Goal: Information Seeking & Learning: Learn about a topic

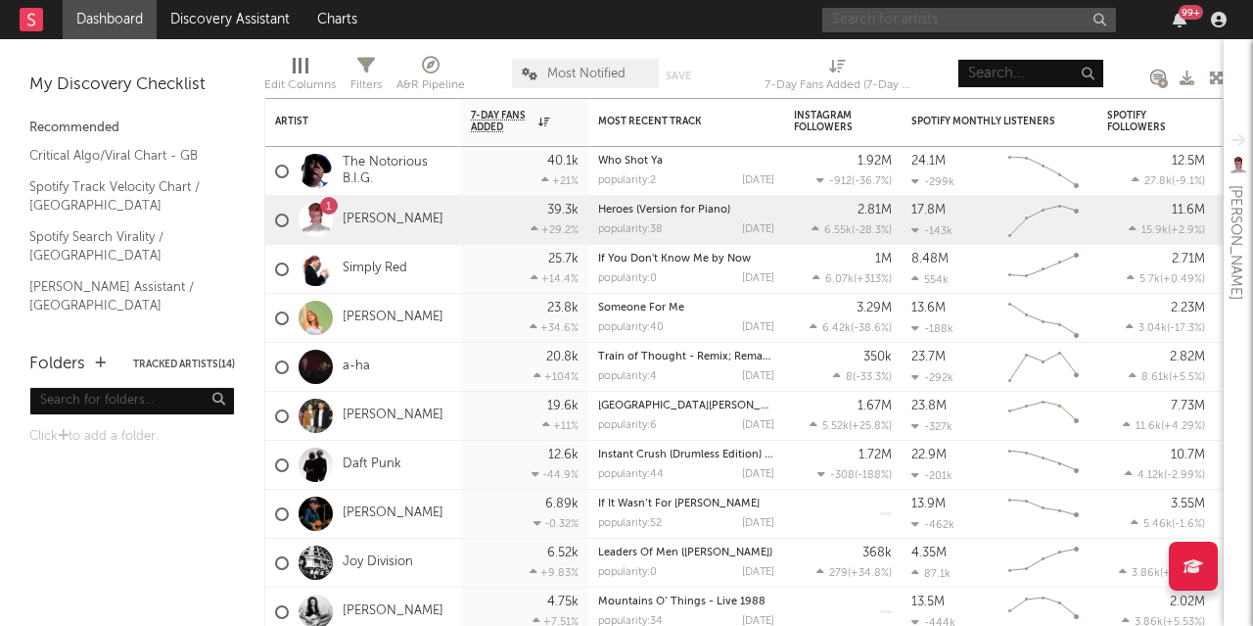
click at [922, 21] on input "text" at bounding box center [969, 20] width 294 height 24
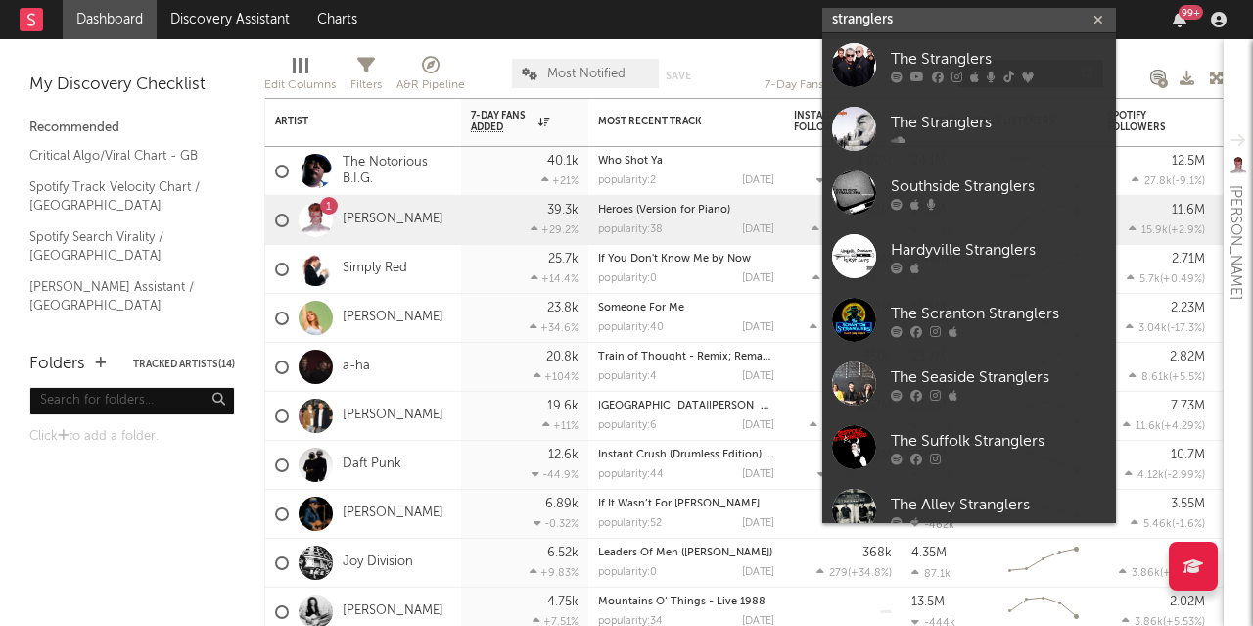
type input "stranglers"
click at [915, 42] on link "The Stranglers" at bounding box center [969, 65] width 294 height 64
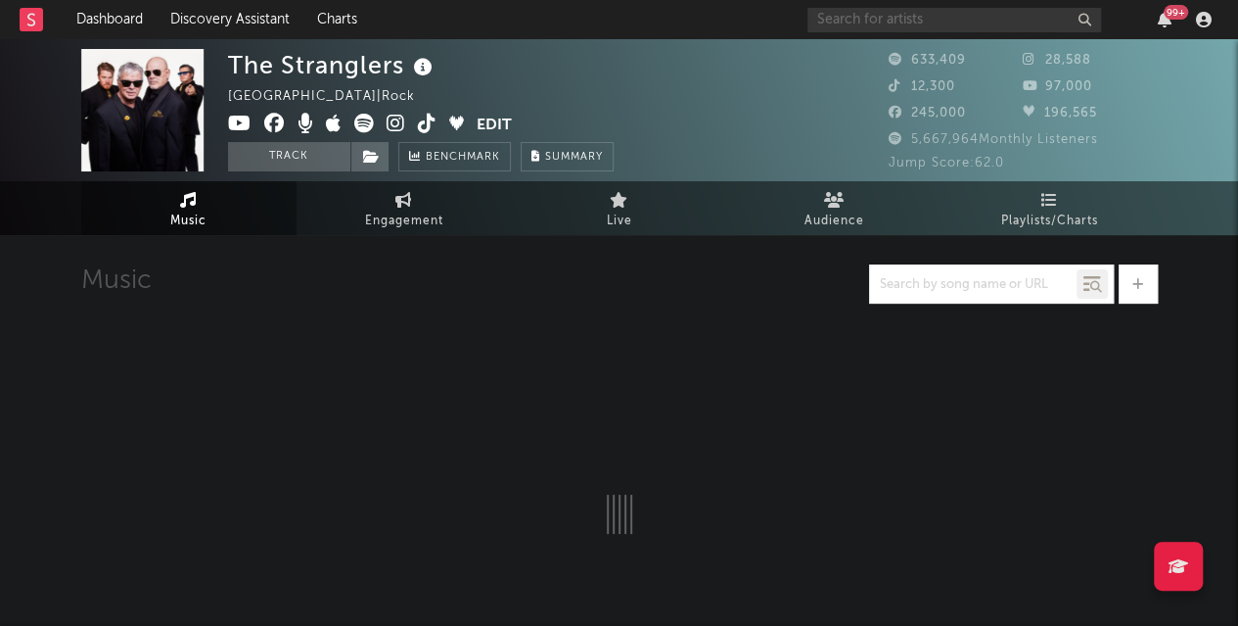
select select "6m"
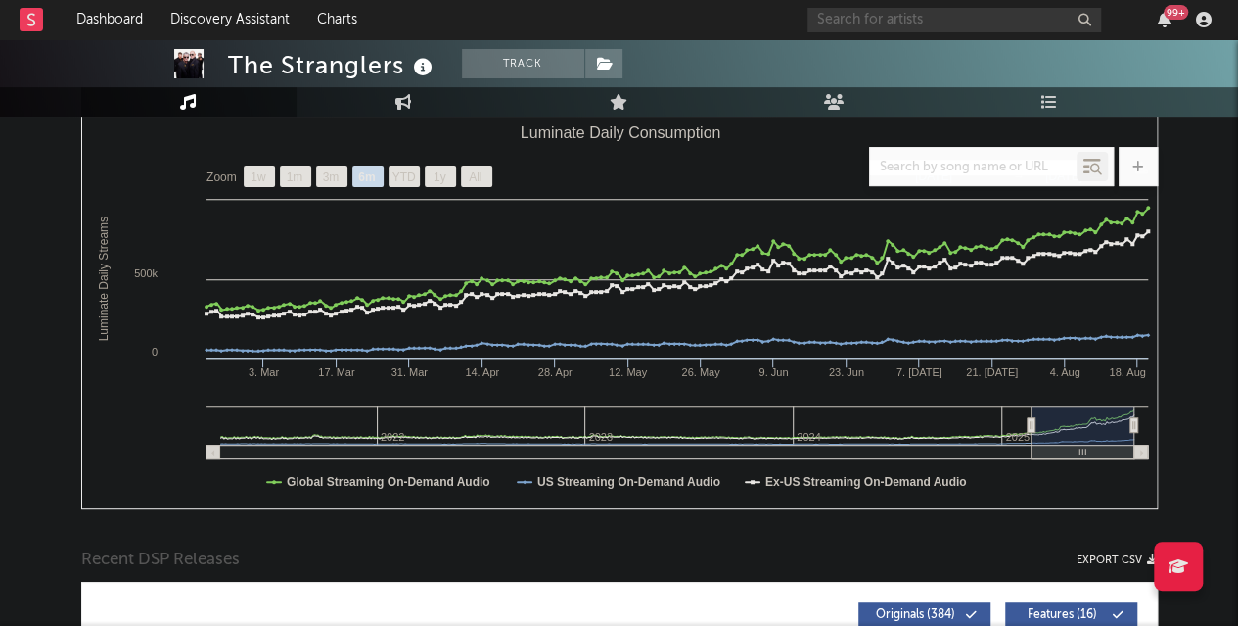
scroll to position [59, 0]
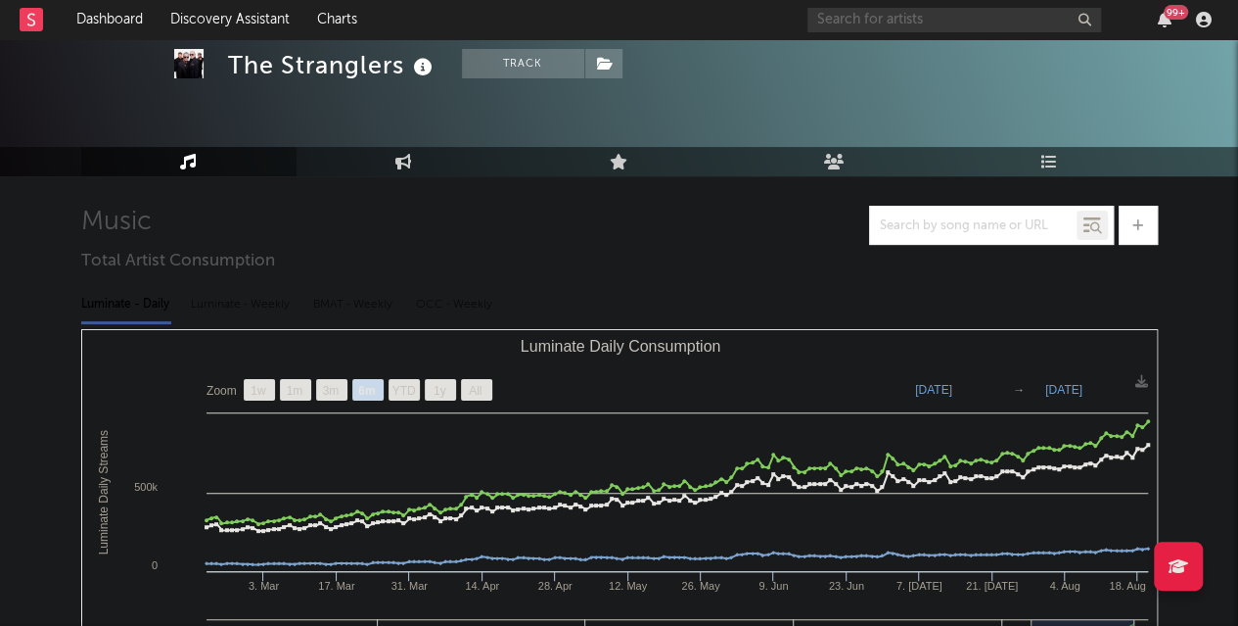
click at [1048, 163] on icon at bounding box center [1050, 162] width 17 height 16
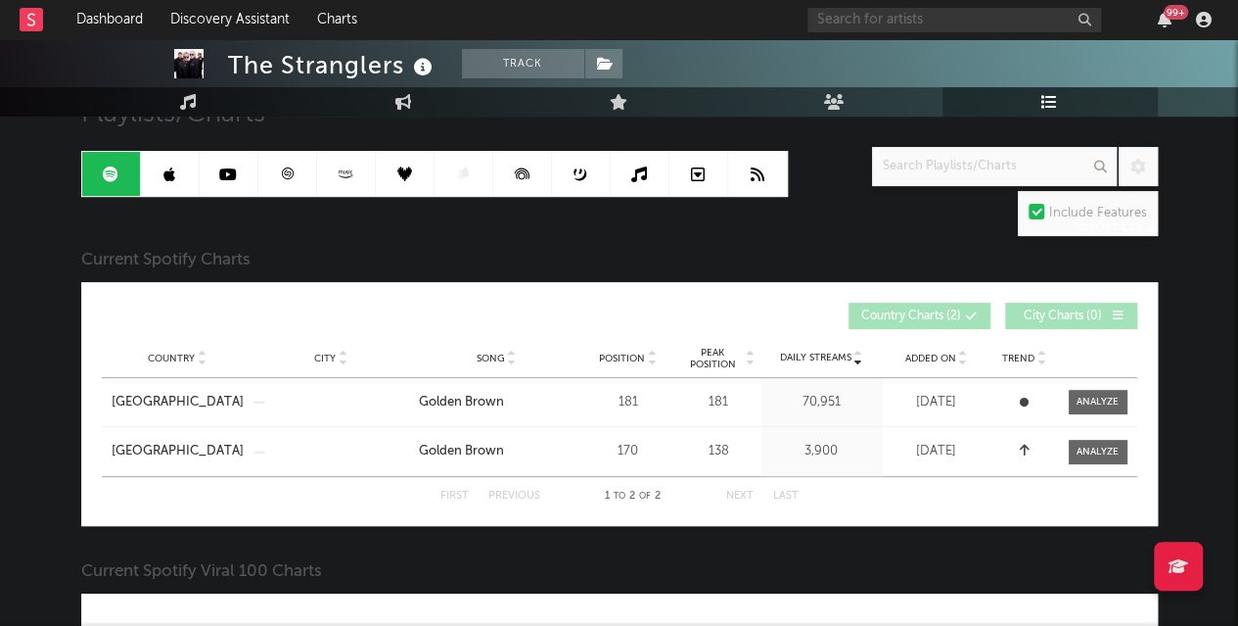
scroll to position [165, 0]
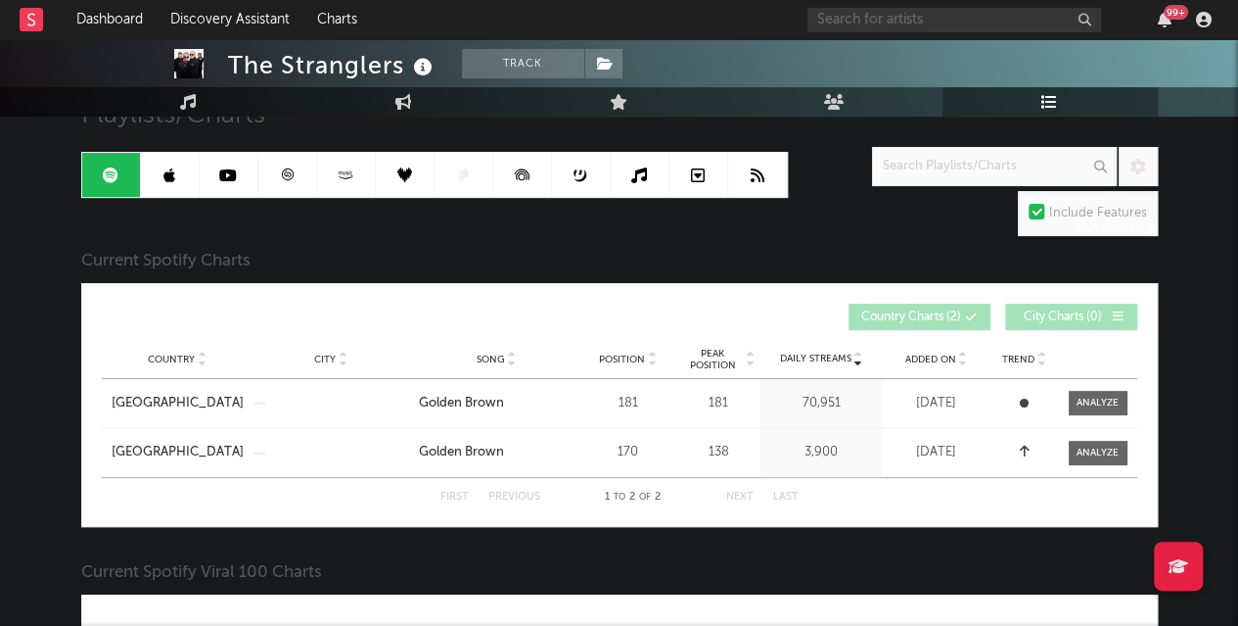
click at [1100, 401] on div at bounding box center [1098, 403] width 42 height 15
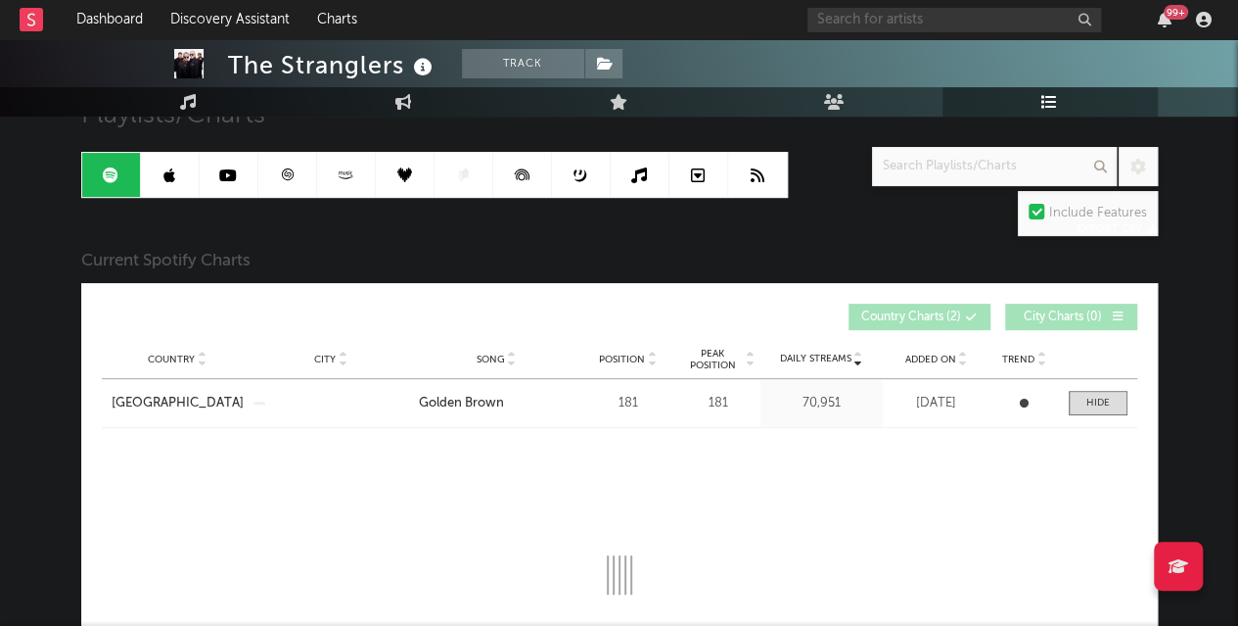
select select "1w"
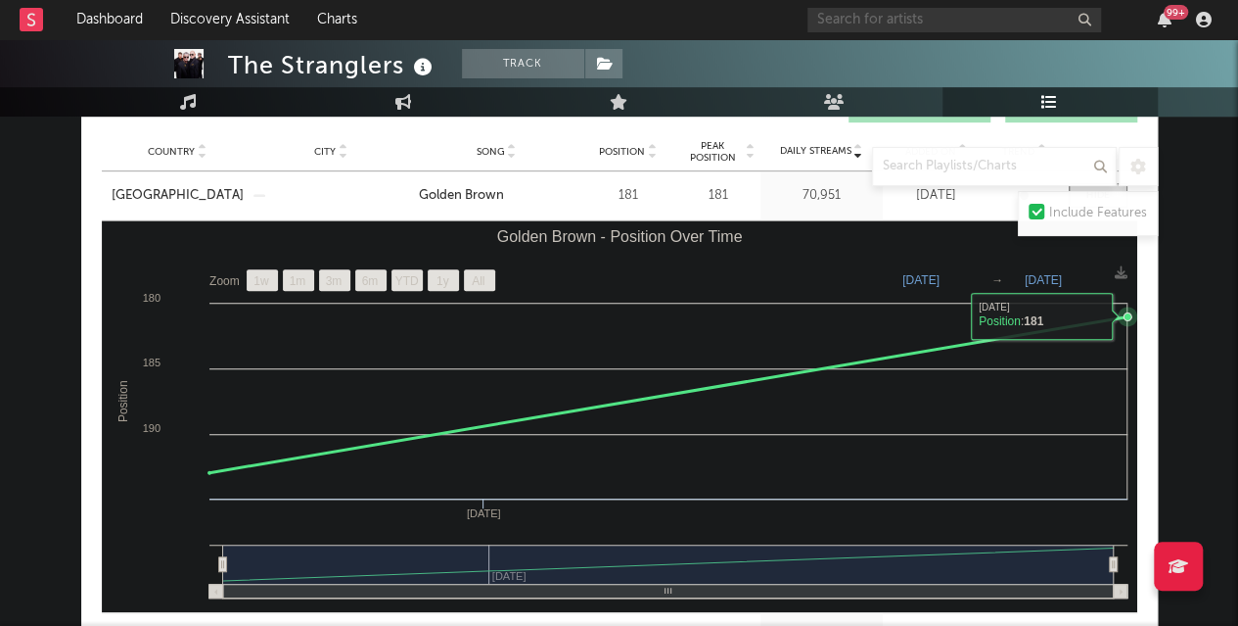
scroll to position [374, 0]
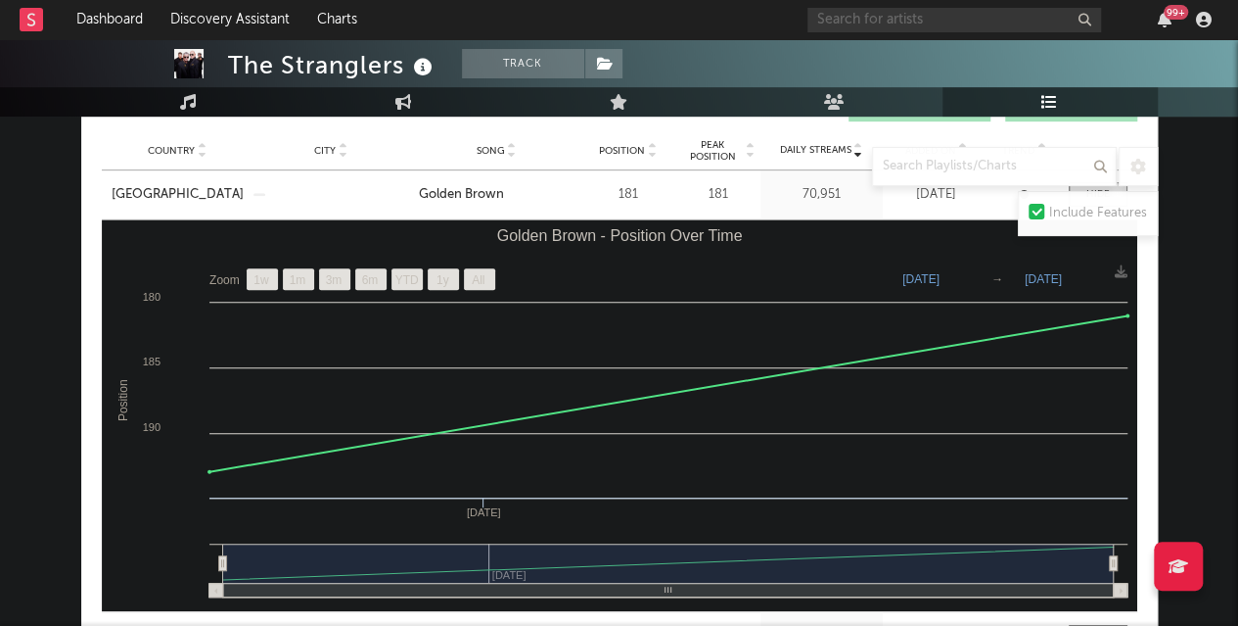
drag, startPoint x: 227, startPoint y: 558, endPoint x: 151, endPoint y: 542, distance: 78.0
click at [151, 542] on icon "Created with Highcharts 10.3.3 Position Golden Brown - Position Over Time [DATE…" at bounding box center [620, 415] width 1036 height 392
click at [916, 278] on text "[DATE]" at bounding box center [921, 279] width 37 height 14
click at [958, 277] on input "[DATE]" at bounding box center [929, 279] width 91 height 20
click at [953, 277] on input "[DATE]" at bounding box center [929, 279] width 91 height 20
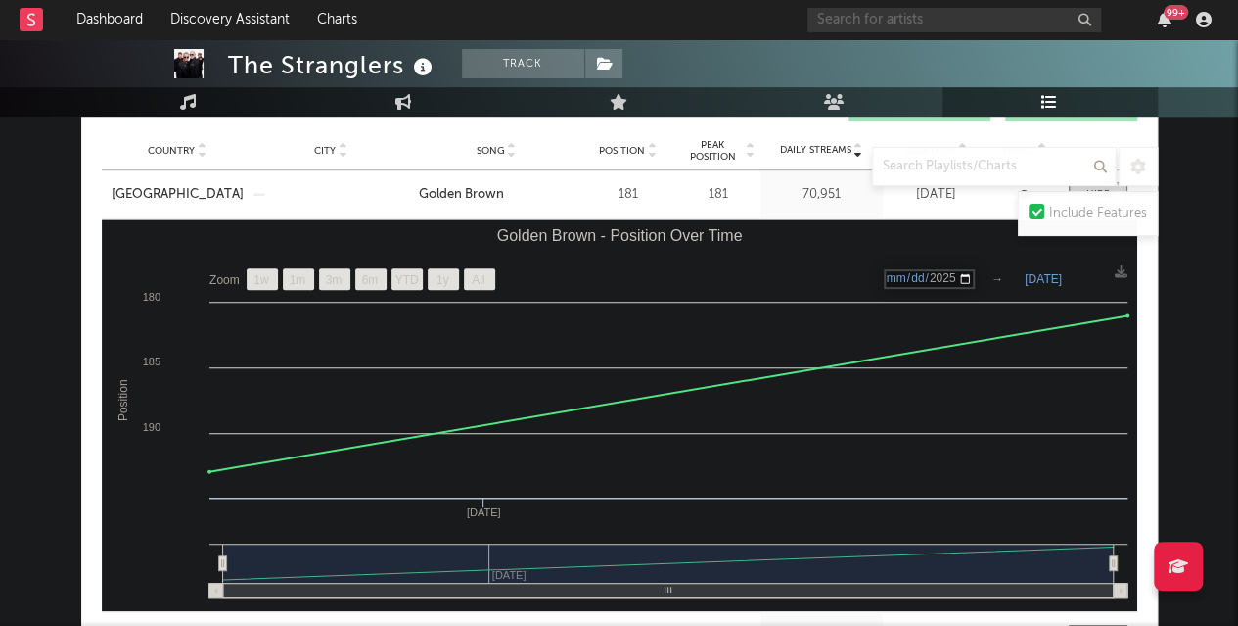
click at [953, 277] on input "[DATE]" at bounding box center [929, 279] width 91 height 20
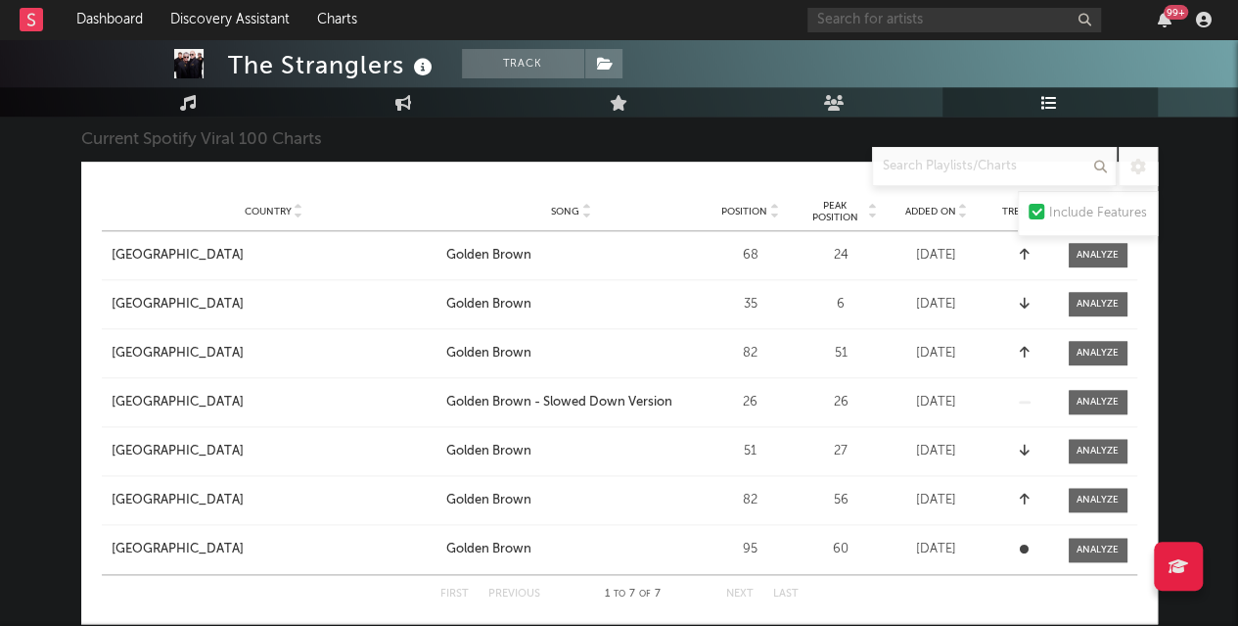
scroll to position [992, 0]
